Goal: Task Accomplishment & Management: Complete application form

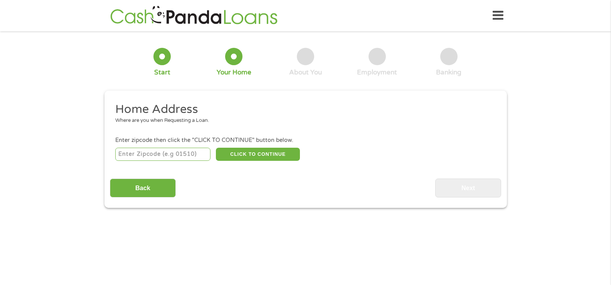
click at [163, 151] on input "number" at bounding box center [162, 154] width 95 height 13
type input "33145"
click at [229, 155] on button "CLICK TO CONTINUE" at bounding box center [258, 154] width 84 height 13
type input "33145"
type input "[GEOGRAPHIC_DATA]"
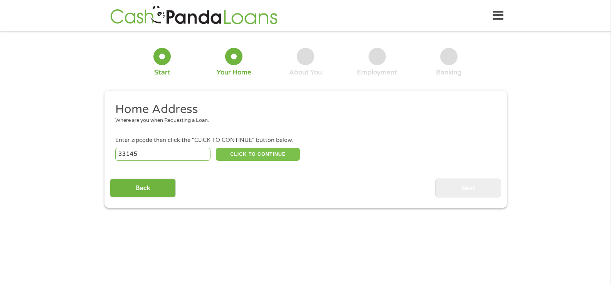
select select "[US_STATE]"
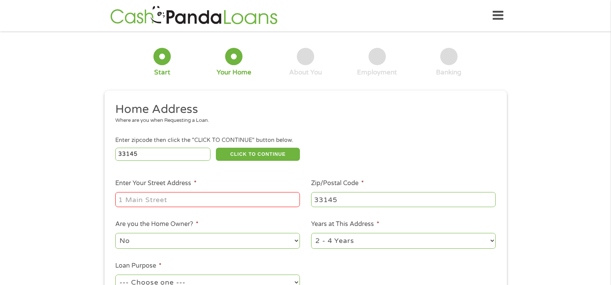
click at [224, 196] on input "Enter Your Street Address *" at bounding box center [207, 199] width 185 height 15
type input "[STREET_ADDRESS]"
click at [226, 236] on select "No Yes" at bounding box center [207, 241] width 185 height 16
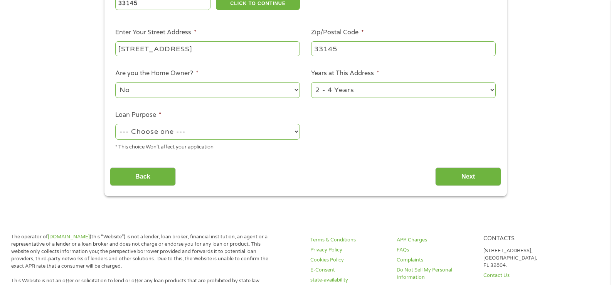
scroll to position [154, 0]
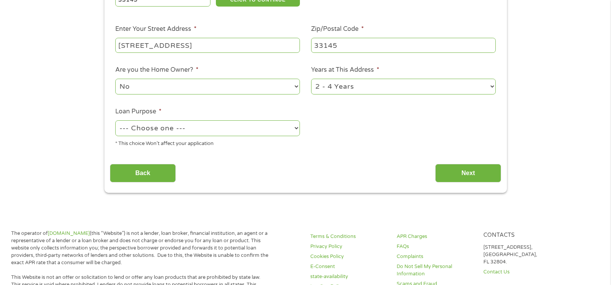
click at [271, 129] on select "--- Choose one --- Pay Bills Debt Consolidation Home Improvement Major Purchase…" at bounding box center [207, 128] width 185 height 16
select select "paybills"
click at [115, 120] on select "--- Choose one --- Pay Bills Debt Consolidation Home Improvement Major Purchase…" at bounding box center [207, 128] width 185 height 16
click at [457, 173] on input "Next" at bounding box center [468, 173] width 66 height 19
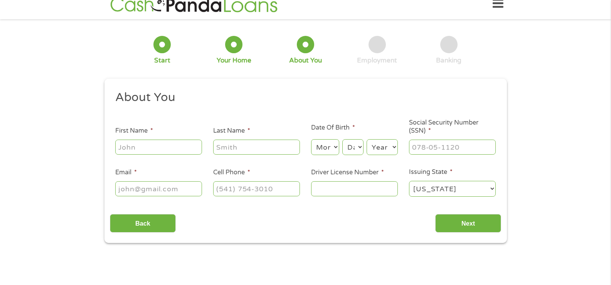
scroll to position [0, 0]
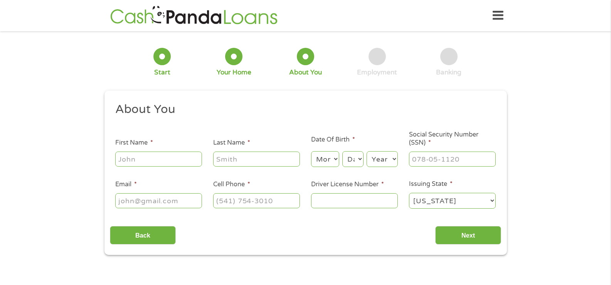
click at [160, 159] on input "First Name *" at bounding box center [158, 158] width 87 height 15
type input "[PERSON_NAME]"
click at [276, 161] on input "Last Name *" at bounding box center [256, 158] width 87 height 15
type input "[PERSON_NAME]"
click at [184, 200] on input "Email *" at bounding box center [158, 200] width 87 height 15
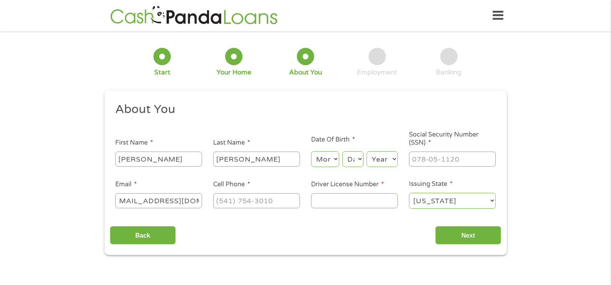
scroll to position [0, 15]
type input "[EMAIL_ADDRESS][DOMAIN_NAME]"
click at [242, 202] on input "(___) ___-____" at bounding box center [256, 200] width 87 height 15
type input "[PHONE_NUMBER]"
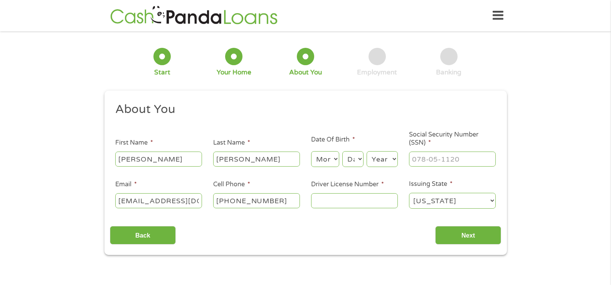
click at [329, 161] on select "Month 1 2 3 4 5 6 7 8 9 10 11 12" at bounding box center [325, 159] width 28 height 16
click at [311, 151] on select "Month 1 2 3 4 5 6 7 8 9 10 11 12" at bounding box center [325, 159] width 28 height 16
drag, startPoint x: 327, startPoint y: 153, endPoint x: 325, endPoint y: 157, distance: 4.7
click at [327, 153] on select "Month 1 2 3 4 5 6 7 8 9 10 11 12" at bounding box center [325, 159] width 28 height 16
select select "12"
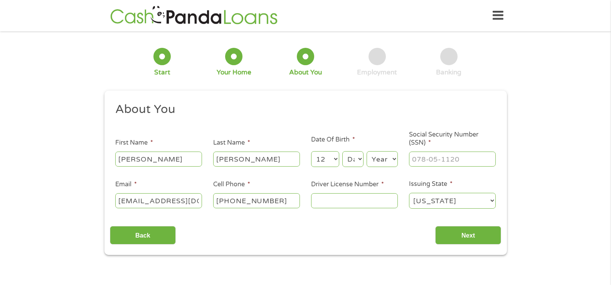
click at [311, 151] on select "Month 1 2 3 4 5 6 7 8 9 10 11 12" at bounding box center [325, 159] width 28 height 16
click at [347, 157] on select "Day 1 2 3 4 5 6 7 8 9 10 11 12 13 14 15 16 17 18 19 20 21 22 23 24 25 26 27 28 …" at bounding box center [352, 159] width 21 height 16
select select "4"
click at [342, 151] on select "Day 1 2 3 4 5 6 7 8 9 10 11 12 13 14 15 16 17 18 19 20 21 22 23 24 25 26 27 28 …" at bounding box center [352, 159] width 21 height 16
click at [389, 161] on select "Year [DATE] 2006 2005 2004 2003 2002 2001 2000 1999 1998 1997 1996 1995 1994 19…" at bounding box center [381, 159] width 31 height 16
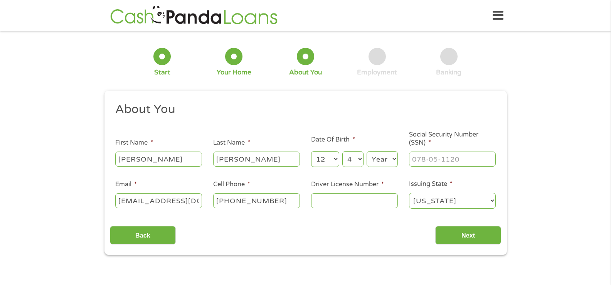
select select "1982"
click at [366, 151] on select "Year [DATE] 2006 2005 2004 2003 2002 2001 2000 1999 1998 1997 1996 1995 1994 19…" at bounding box center [381, 159] width 31 height 16
click at [356, 204] on input "Driver License Number *" at bounding box center [354, 200] width 87 height 15
click at [447, 155] on input "___-__-____" at bounding box center [452, 158] width 87 height 15
type input "688-50-8422"
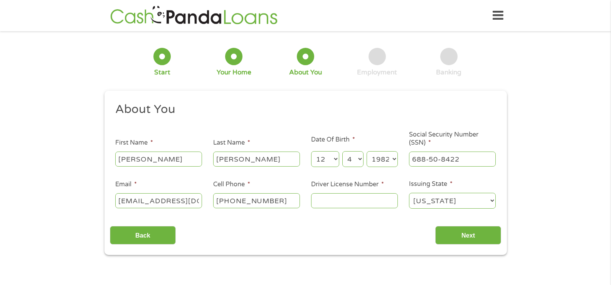
click at [369, 205] on input "Driver License Number *" at bounding box center [354, 200] width 87 height 15
click at [343, 201] on input "Driver License Number *" at bounding box center [354, 200] width 87 height 15
type input "O262404829440"
click at [464, 227] on input "Next" at bounding box center [468, 235] width 66 height 19
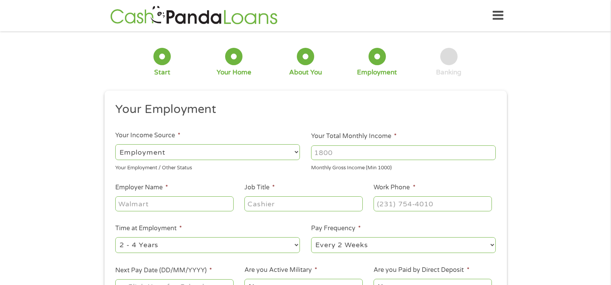
scroll to position [3, 3]
click at [381, 152] on input "Your Total Monthly Income *" at bounding box center [403, 152] width 185 height 15
type input "3400"
click at [202, 207] on input "Employer Name *" at bounding box center [174, 203] width 118 height 15
type input "ETN"
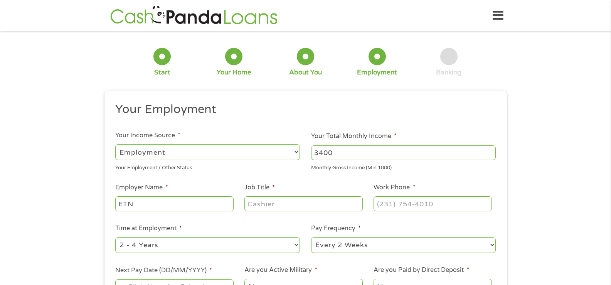
click at [295, 203] on input "Job Title *" at bounding box center [303, 203] width 118 height 15
type input "Account Manager"
click at [400, 203] on input "(___) ___-____" at bounding box center [432, 203] width 118 height 15
type input "[PHONE_NUMBER]"
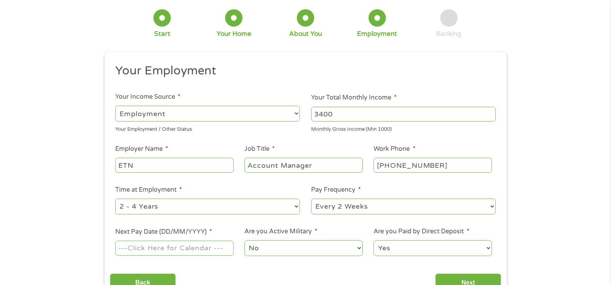
click at [262, 204] on select "--- Choose one --- 1 Year or less 1 - 2 Years 2 - 4 Years Over 4 Years" at bounding box center [207, 206] width 185 height 16
select select "60months"
click at [115, 198] on select "--- Choose one --- 1 Year or less 1 - 2 Years 2 - 4 Years Over 4 Years" at bounding box center [207, 206] width 185 height 16
click at [335, 205] on select "--- Choose one --- Every 2 Weeks Every Week Monthly Semi-Monthly" at bounding box center [403, 206] width 185 height 16
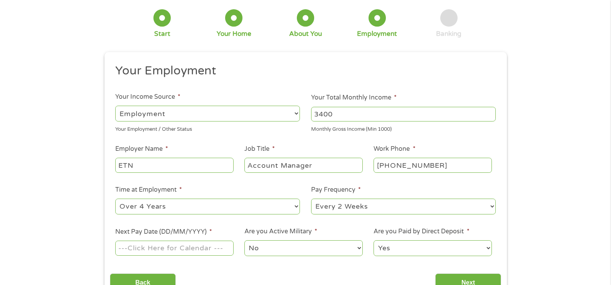
click at [191, 249] on input "Next Pay Date (DD/MM/YYYY) *" at bounding box center [174, 247] width 118 height 15
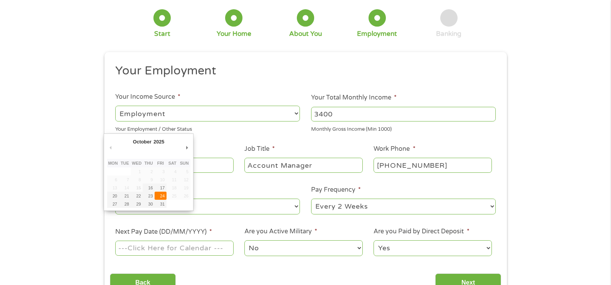
type input "[DATE]"
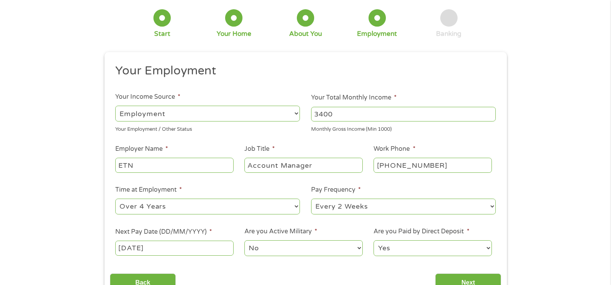
click at [316, 248] on select "No Yes" at bounding box center [303, 248] width 118 height 16
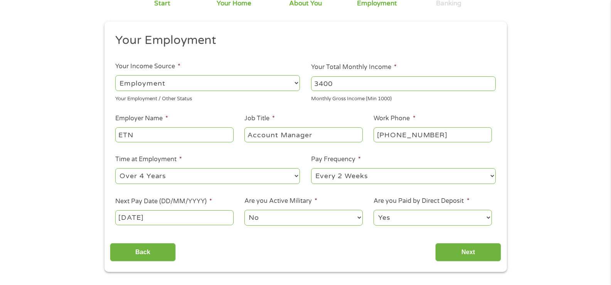
scroll to position [77, 0]
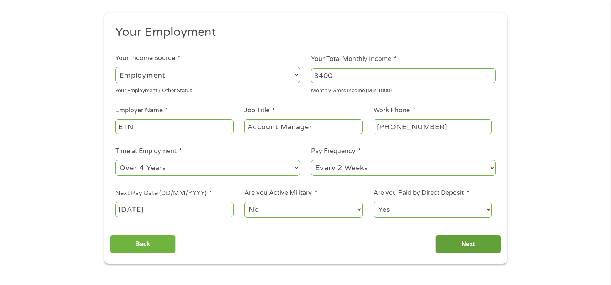
click at [453, 242] on input "Next" at bounding box center [468, 244] width 66 height 19
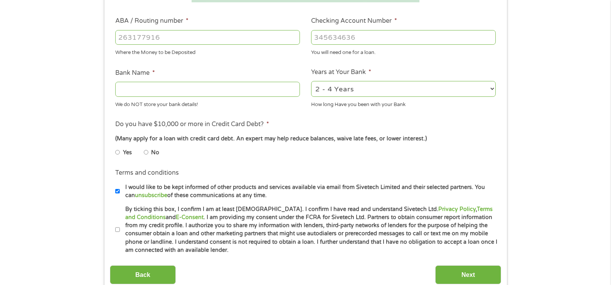
scroll to position [193, 0]
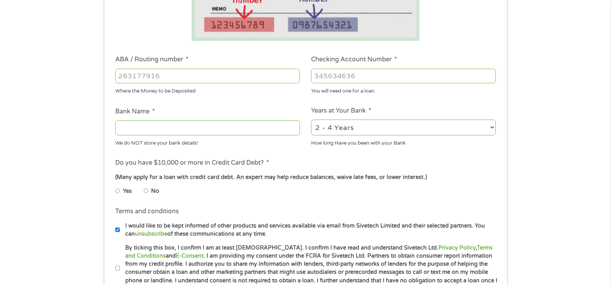
click at [160, 76] on input "ABA / Routing number *" at bounding box center [207, 76] width 185 height 15
click at [218, 77] on input "ABA / Routing number *" at bounding box center [207, 76] width 185 height 15
type input "063107513"
type input "[PERSON_NAME] FARGO BANK"
type input "063107513"
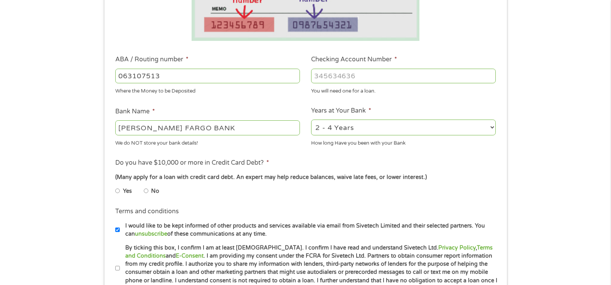
click at [371, 78] on input "Checking Account Number *" at bounding box center [403, 76] width 185 height 15
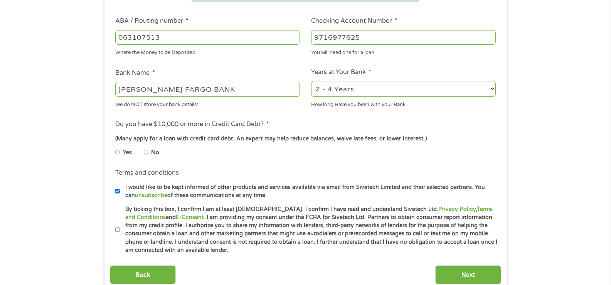
type input "9716977625"
click at [145, 151] on input "No" at bounding box center [146, 152] width 5 height 12
radio input "true"
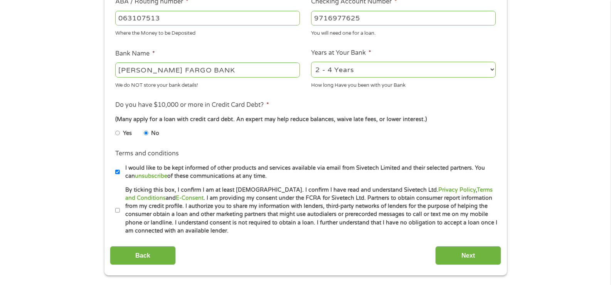
scroll to position [308, 0]
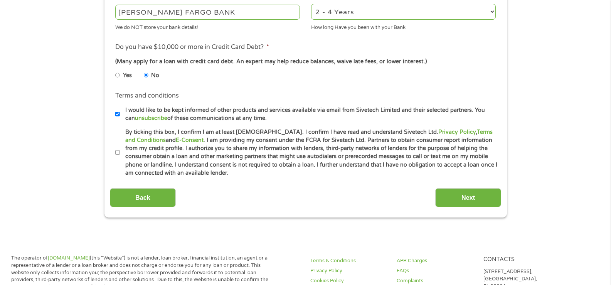
click at [118, 114] on input "I would like to be kept informed of other products and services available via e…" at bounding box center [117, 114] width 5 height 12
checkbox input "false"
click at [481, 194] on input "Next" at bounding box center [468, 197] width 66 height 19
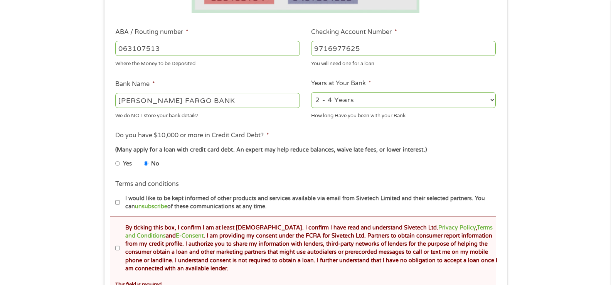
scroll to position [270, 0]
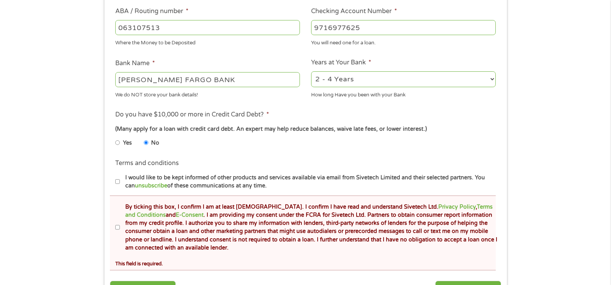
click at [116, 225] on input "By ticking this box, I confirm I am at least [DEMOGRAPHIC_DATA]. I confirm I ha…" at bounding box center [117, 227] width 5 height 12
checkbox input "true"
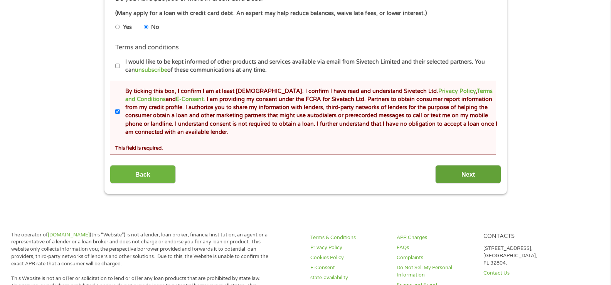
click at [475, 175] on input "Next" at bounding box center [468, 174] width 66 height 19
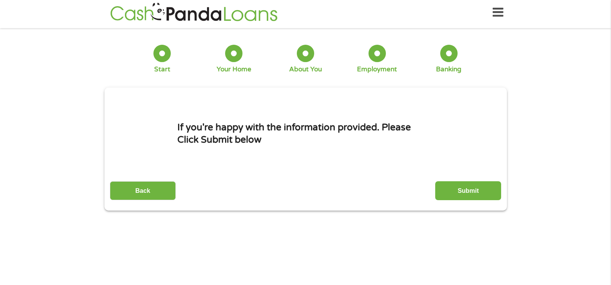
scroll to position [0, 0]
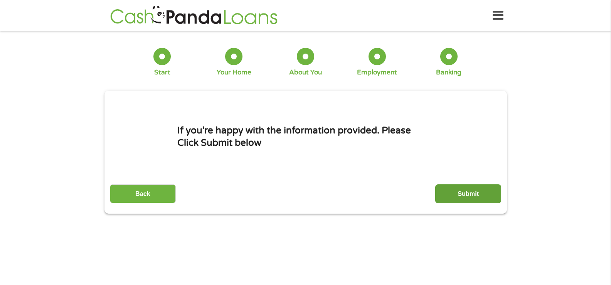
click at [465, 195] on input "Submit" at bounding box center [468, 193] width 66 height 19
